Goal: Complete application form

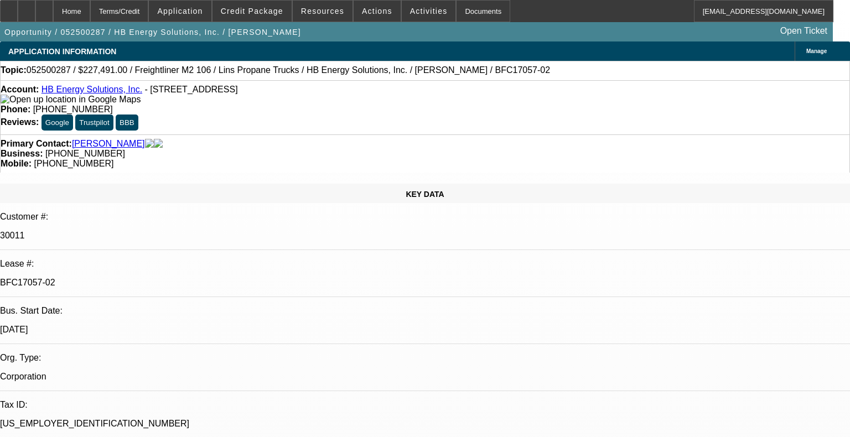
select select "0"
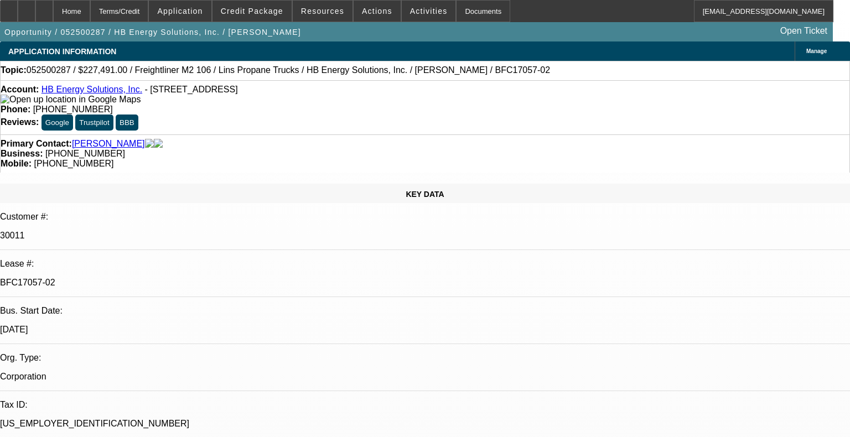
select select "0"
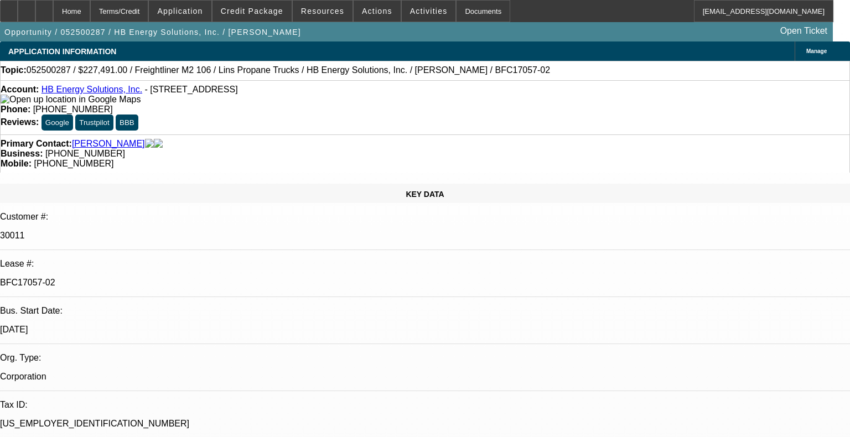
select select "0"
select select "1"
select select "6"
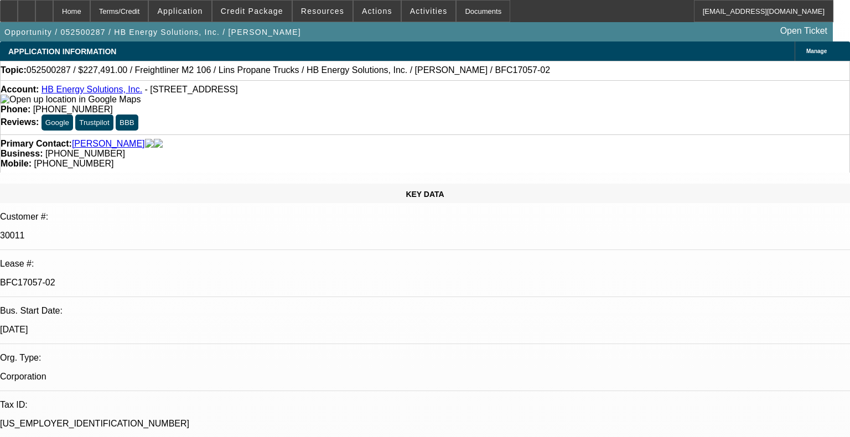
select select "1"
select select "6"
select select "1"
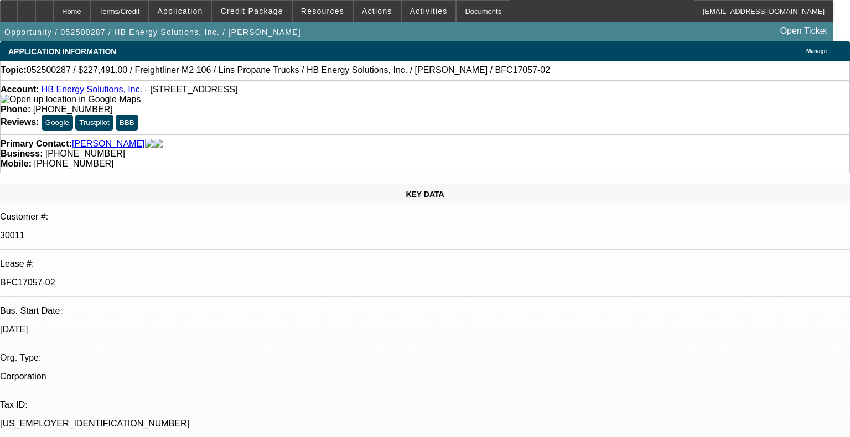
select select "6"
select select "1"
select select "6"
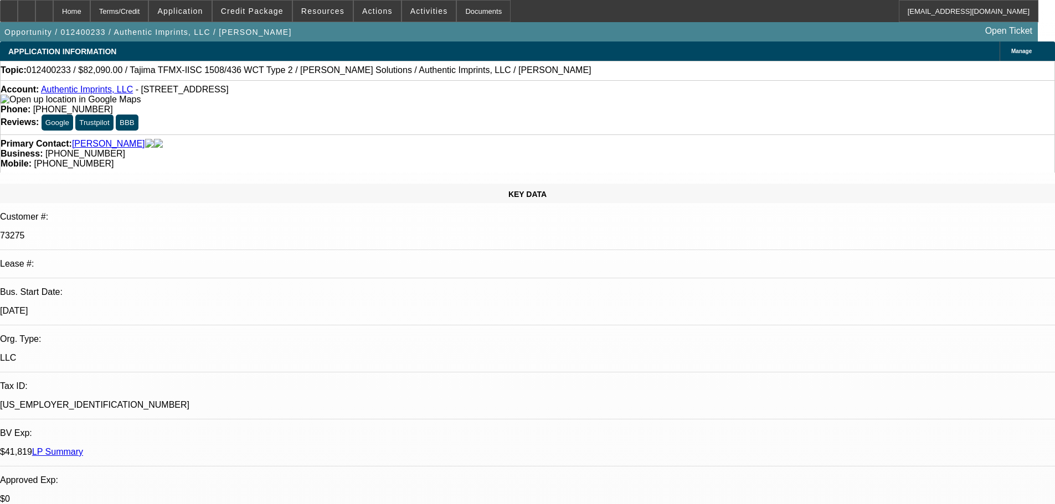
select select "0"
select select "2"
select select "0"
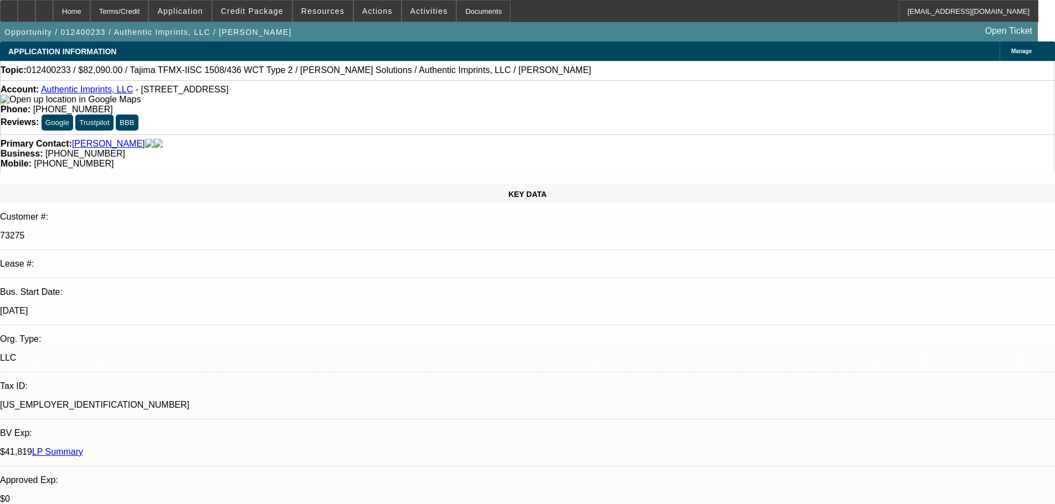
select select "0"
select select "2"
select select "0"
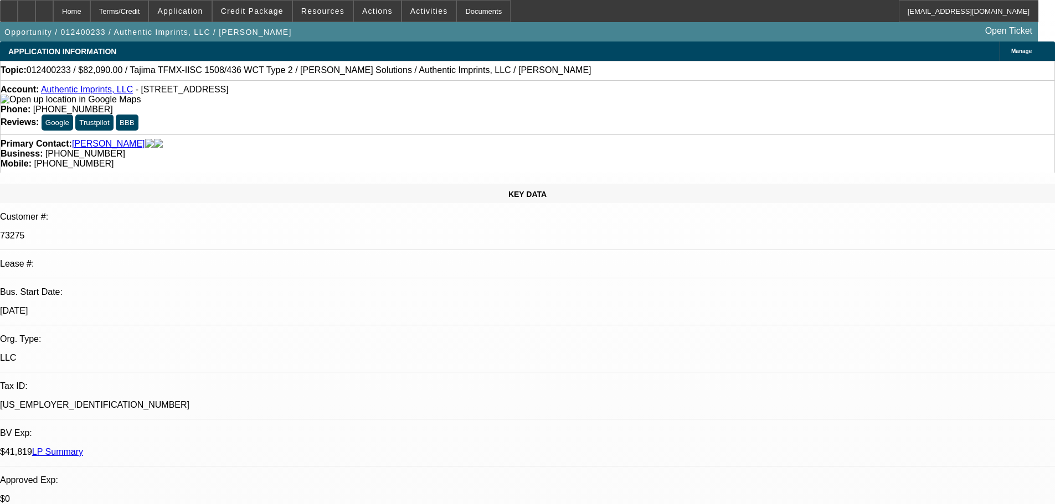
select select "0"
select select "2"
select select "0"
select select "0.1"
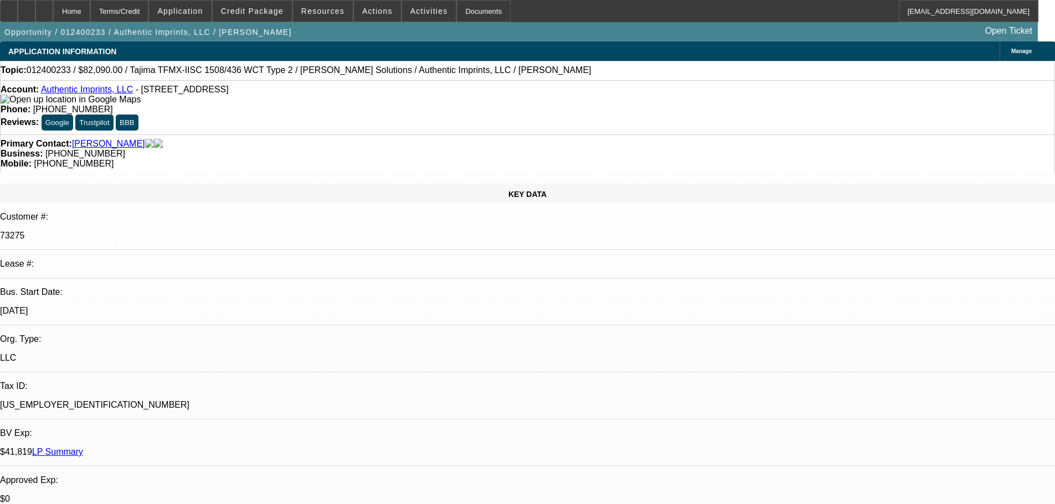
select select "4"
